Goal: Contribute content

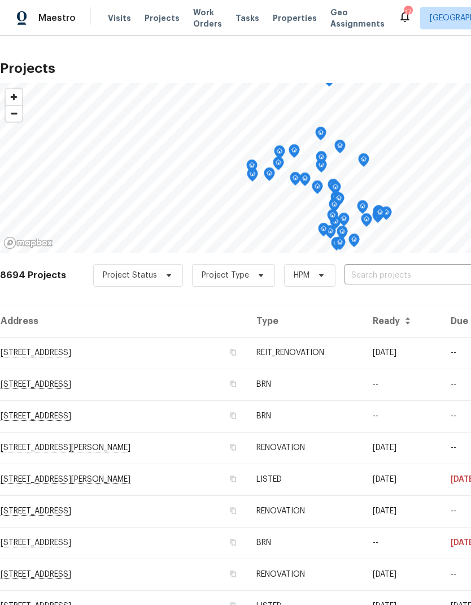
click at [403, 270] on input "text" at bounding box center [409, 276] width 129 height 18
type input "1413"
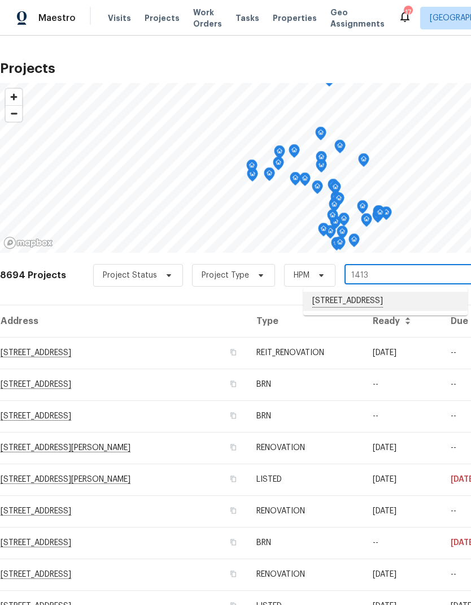
click at [407, 310] on li "[STREET_ADDRESS]" at bounding box center [386, 301] width 165 height 19
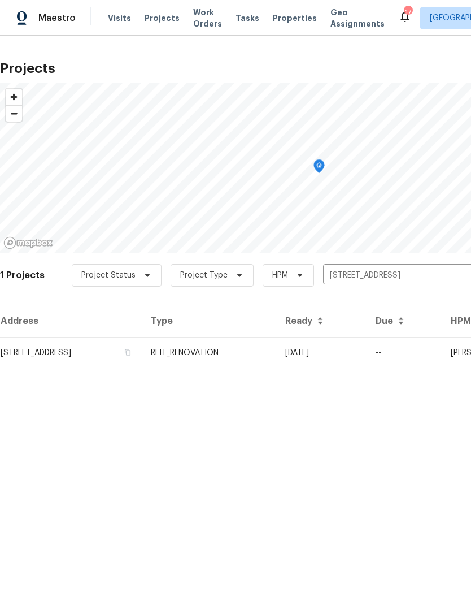
click at [367, 348] on td "[DATE]" at bounding box center [321, 353] width 90 height 32
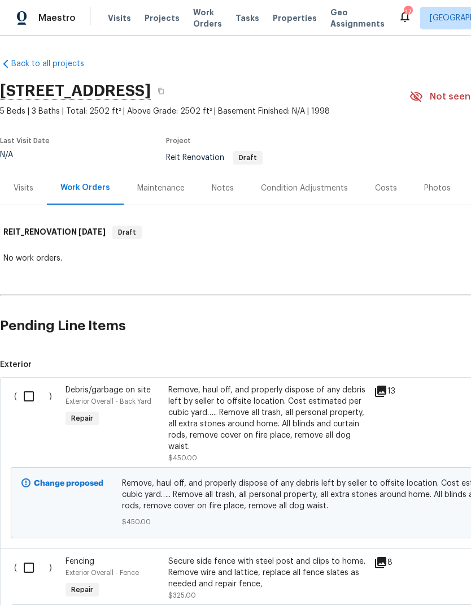
click at [226, 189] on div "Notes" at bounding box center [223, 188] width 22 height 11
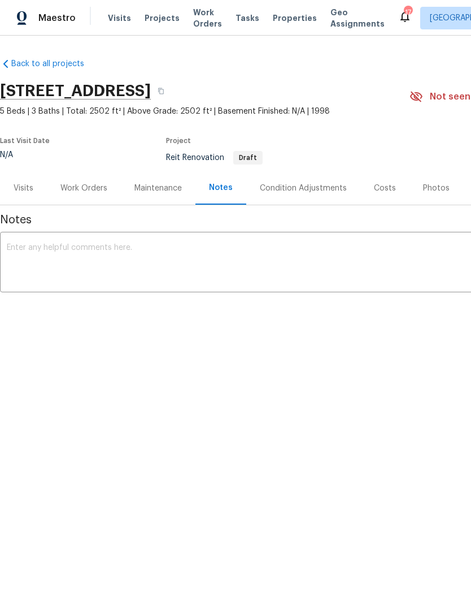
click at [62, 262] on textarea at bounding box center [319, 264] width 625 height 40
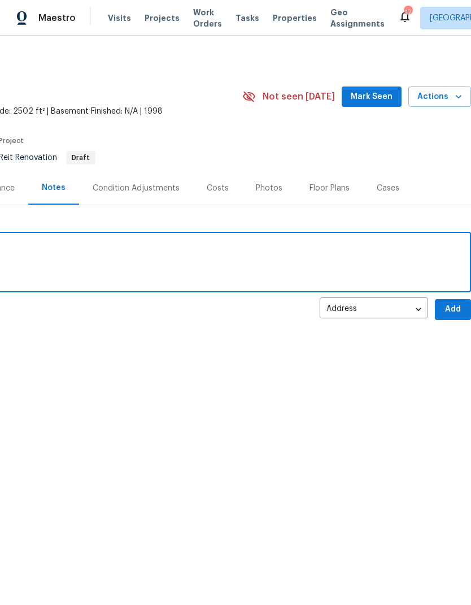
scroll to position [0, 168]
type textarea "M"
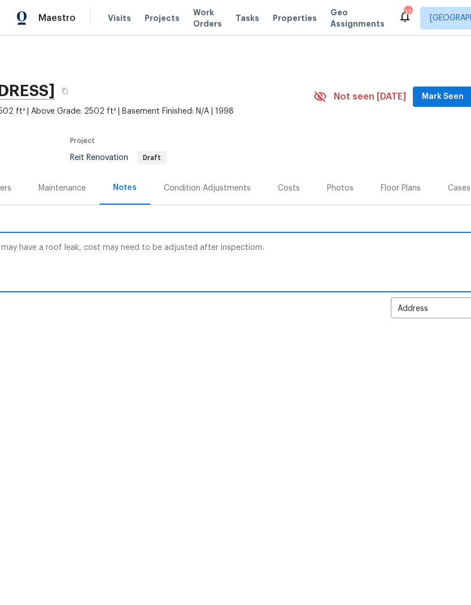
scroll to position [0, 44]
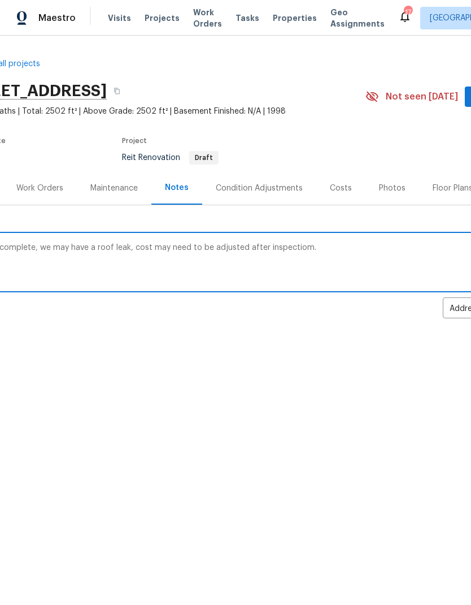
click at [285, 247] on textarea "Raas visit complete, we may have a roof leak, cost may need to be adjusted afte…" at bounding box center [275, 264] width 625 height 40
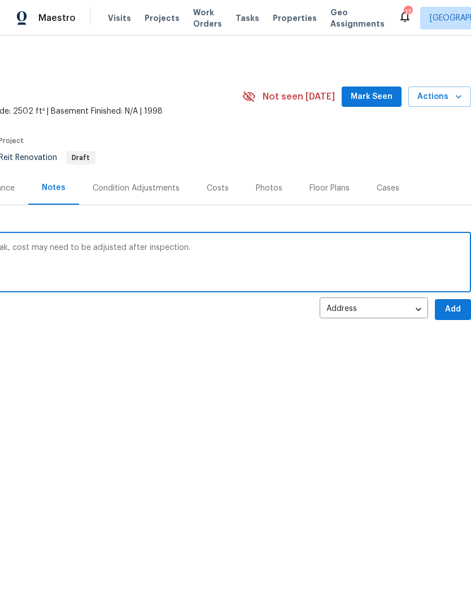
scroll to position [0, 167]
type textarea "Raas visit complete, we may have a roof leak, cost may need to be adjusted afte…"
click at [455, 308] on span "Add" at bounding box center [453, 309] width 18 height 14
